Goal: Information Seeking & Learning: Understand process/instructions

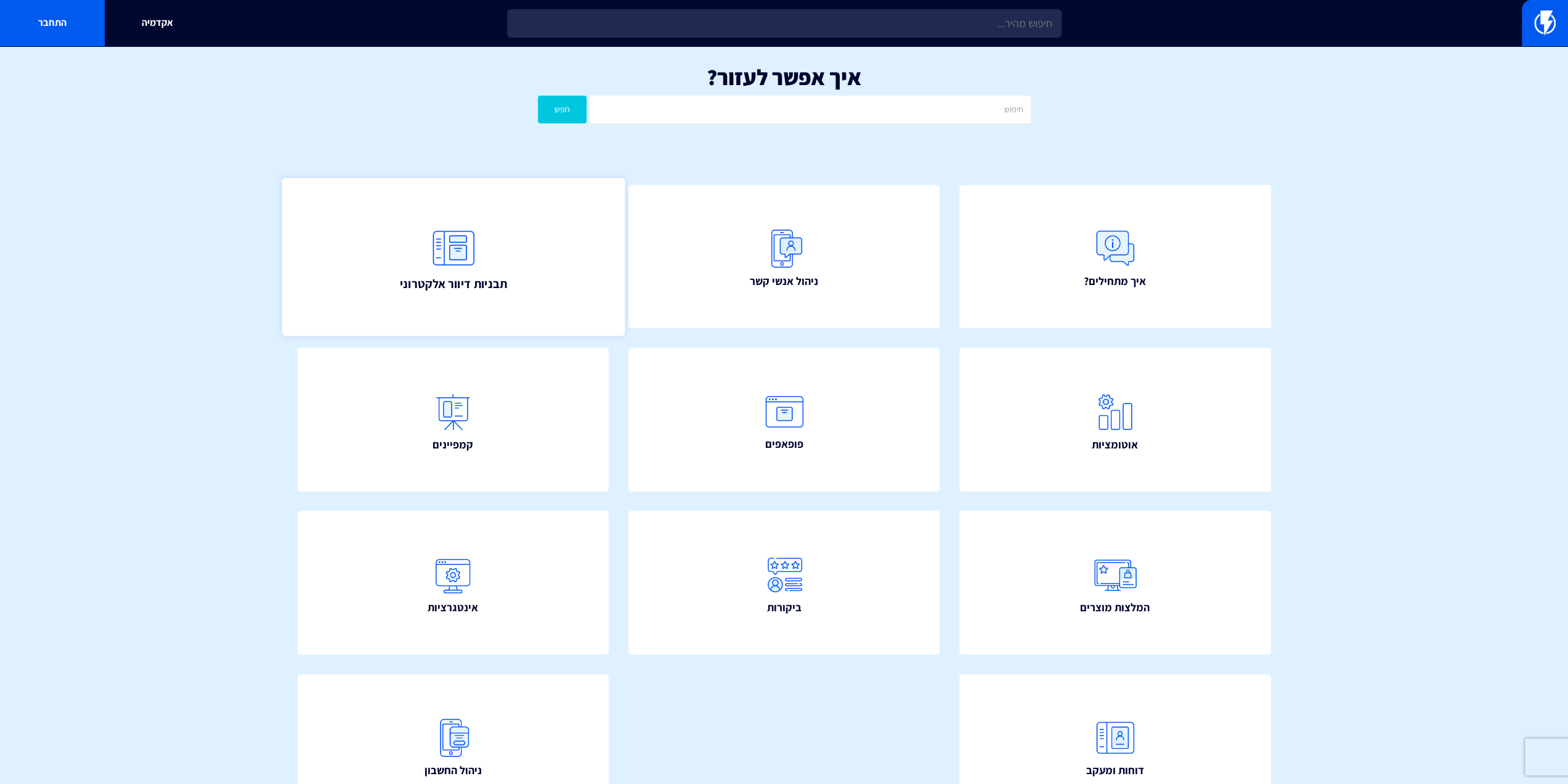
click at [456, 251] on img at bounding box center [452, 247] width 54 height 54
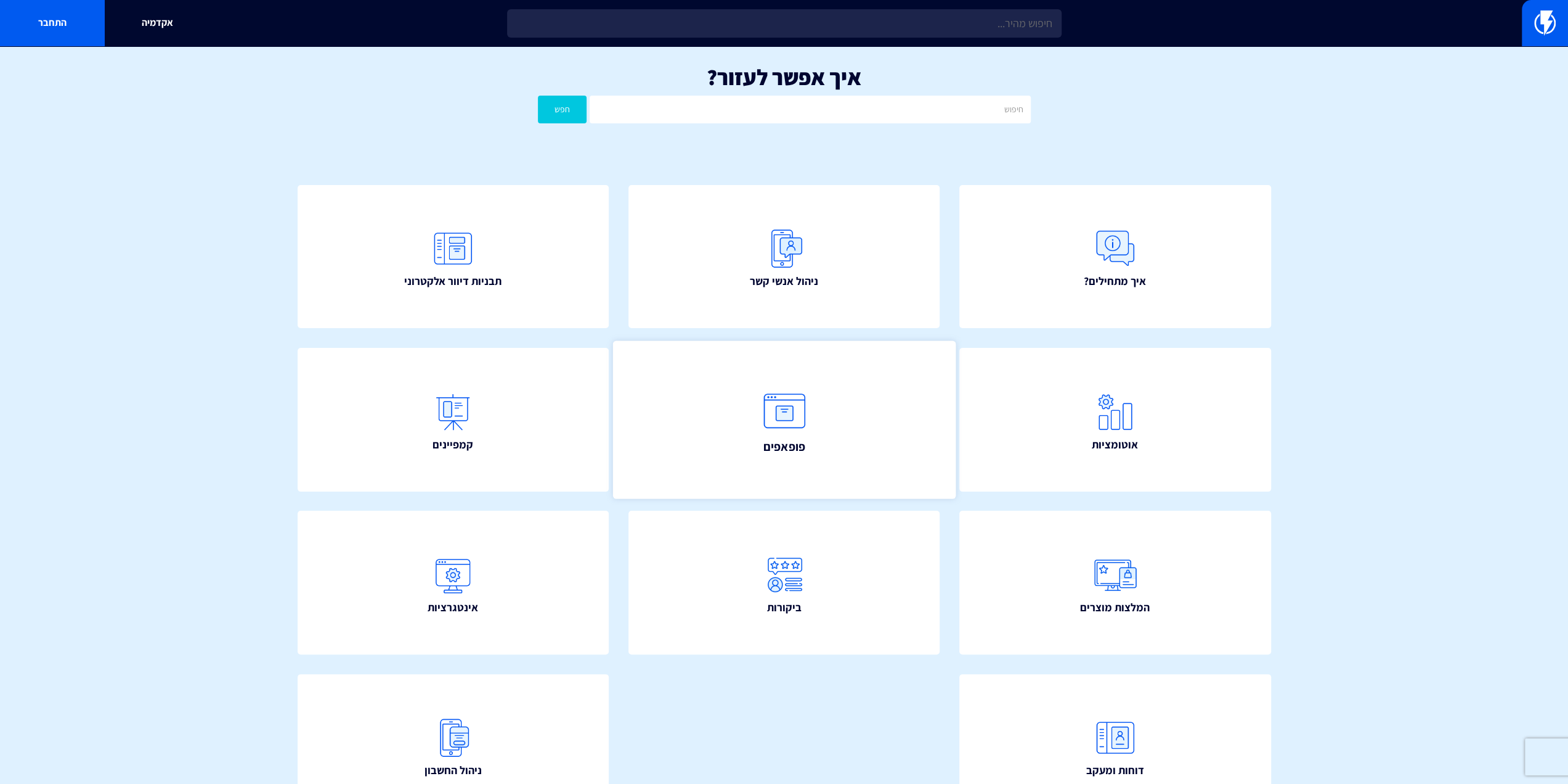
click at [813, 457] on link "פופאפים" at bounding box center [784, 419] width 343 height 158
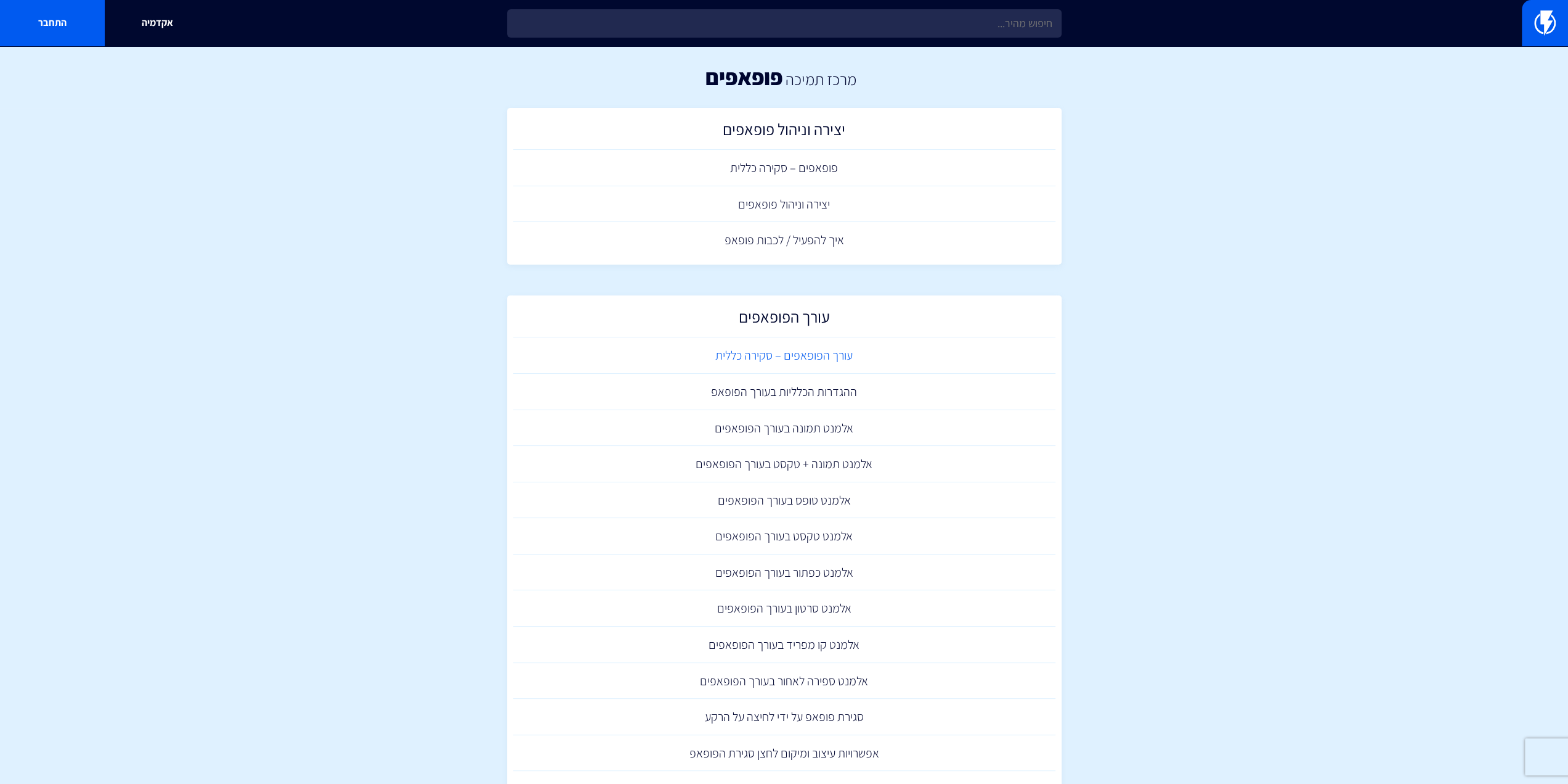
click at [795, 356] on link "עורך הפופאפים – סקירה כללית" at bounding box center [784, 355] width 543 height 37
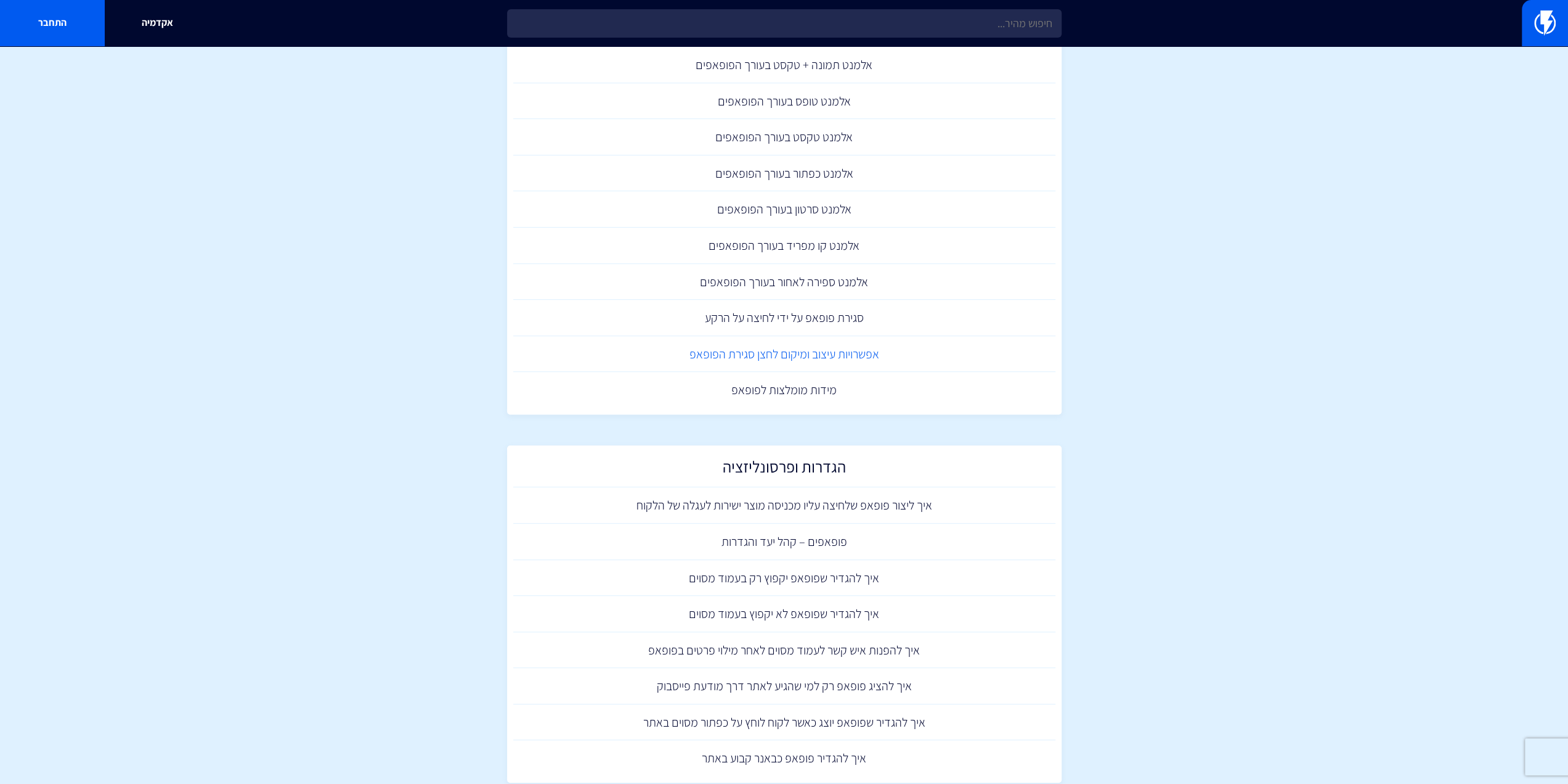
scroll to position [359, 0]
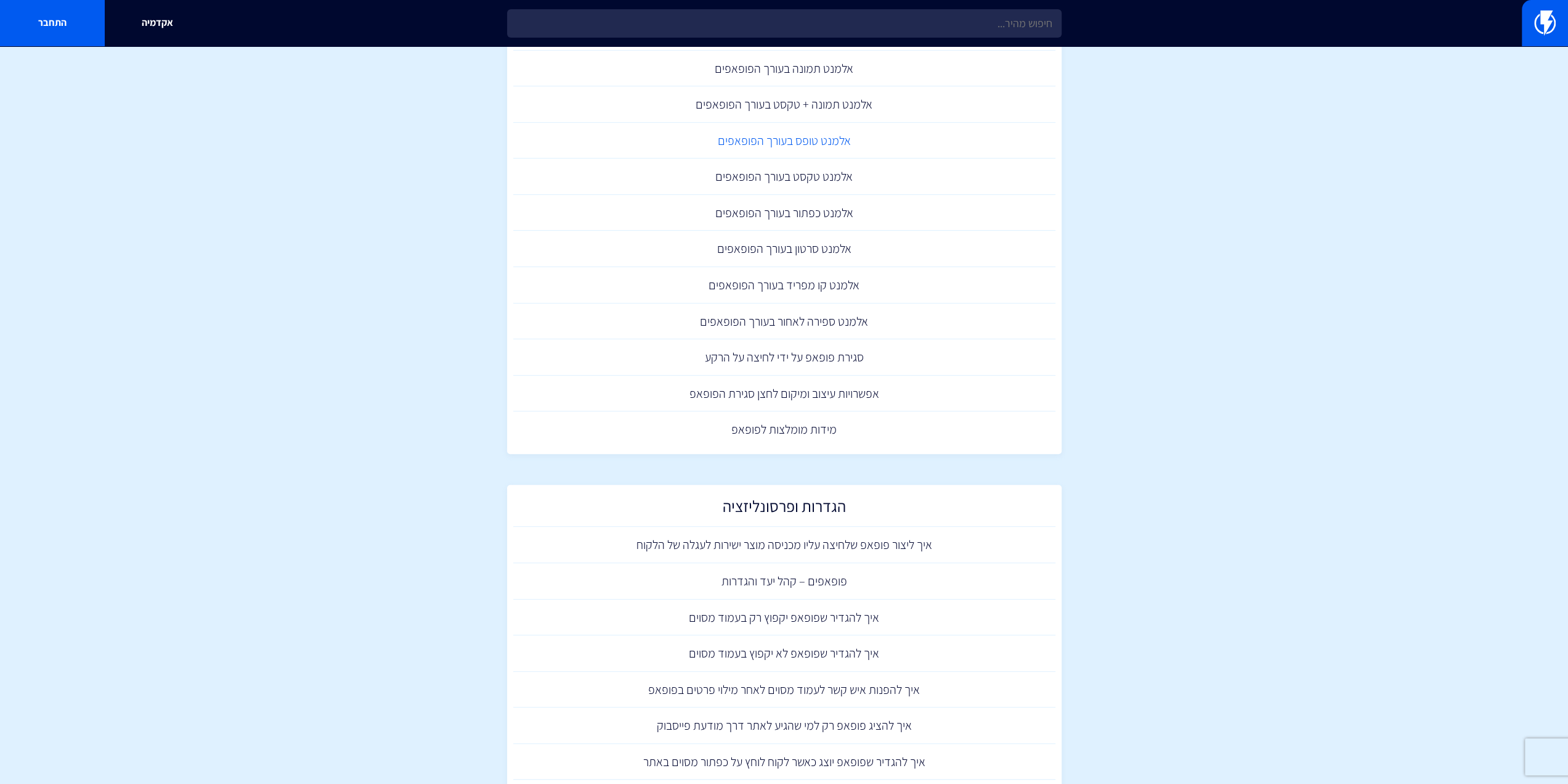
click at [759, 132] on link "אלמנט טופס בעורך הפופאפים" at bounding box center [784, 141] width 543 height 37
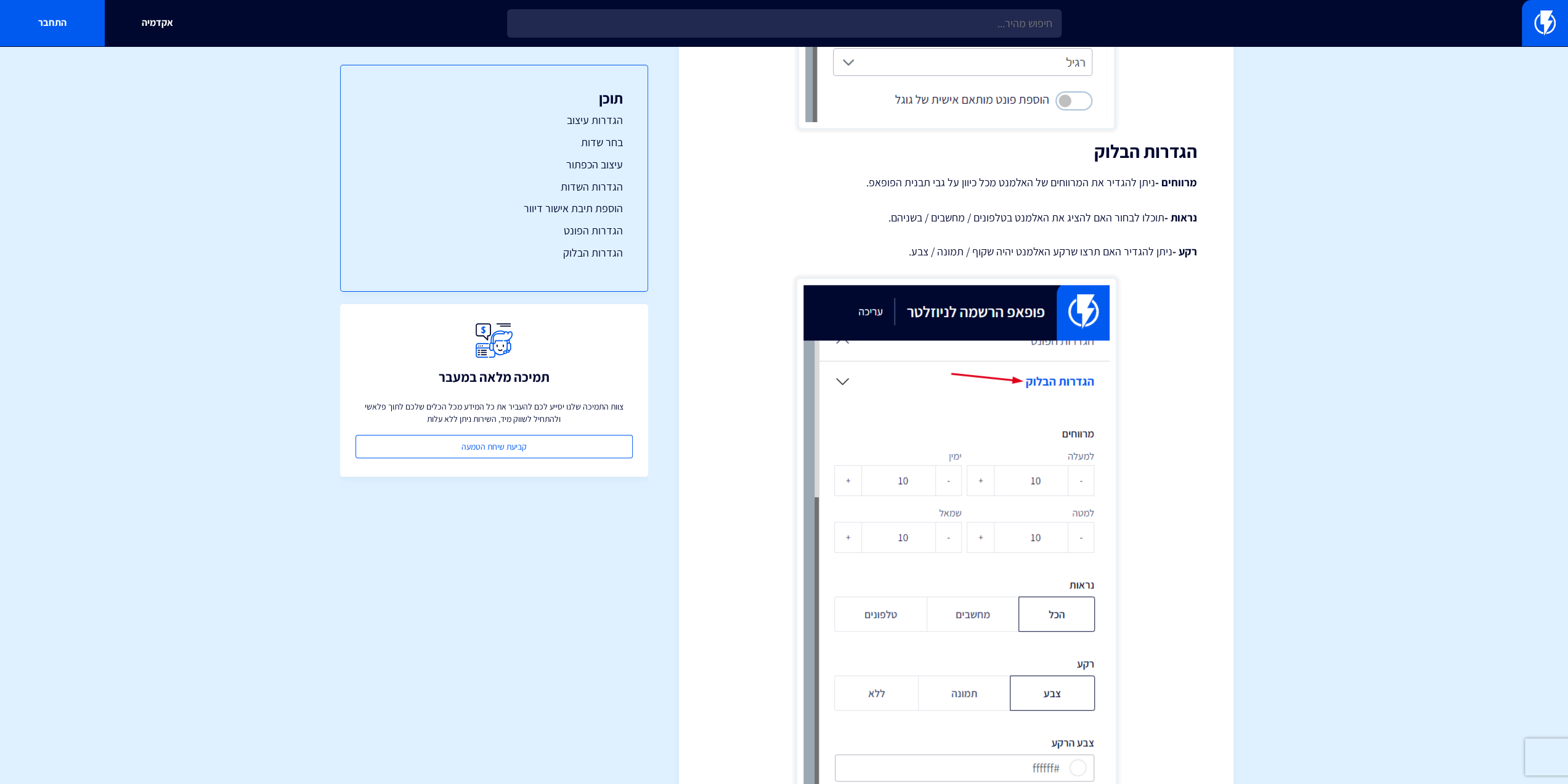
scroll to position [5145, 0]
